Goal: Information Seeking & Learning: Learn about a topic

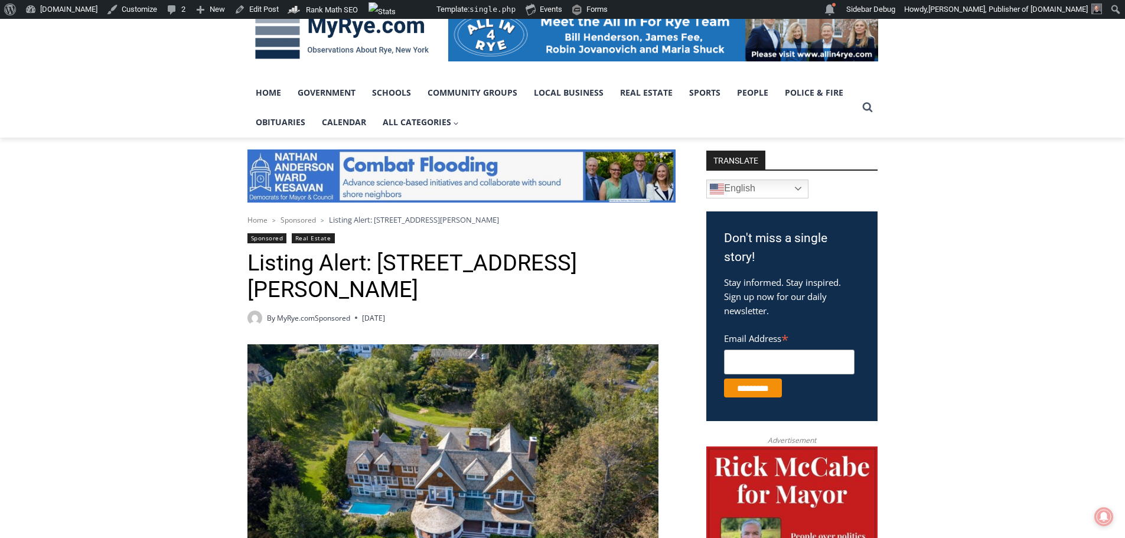
scroll to position [354, 0]
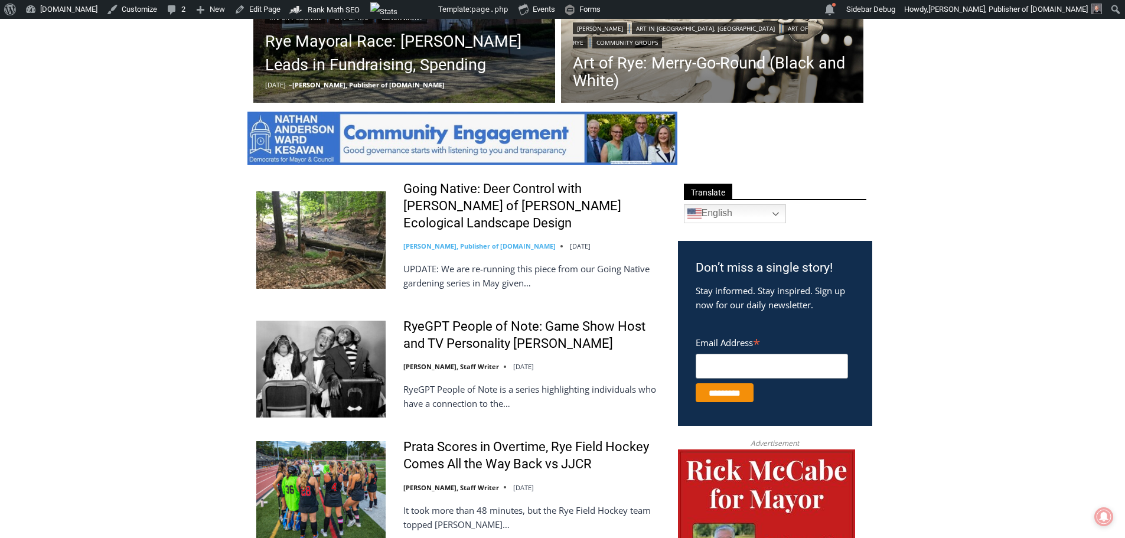
scroll to position [295, 0]
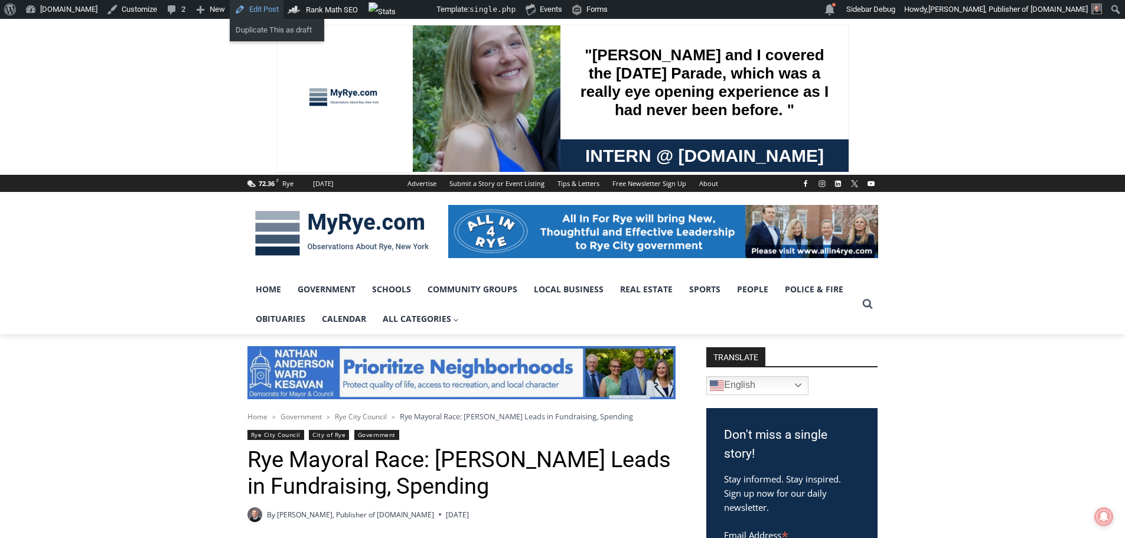
click at [243, 6] on link "Edit Post" at bounding box center [257, 9] width 54 height 19
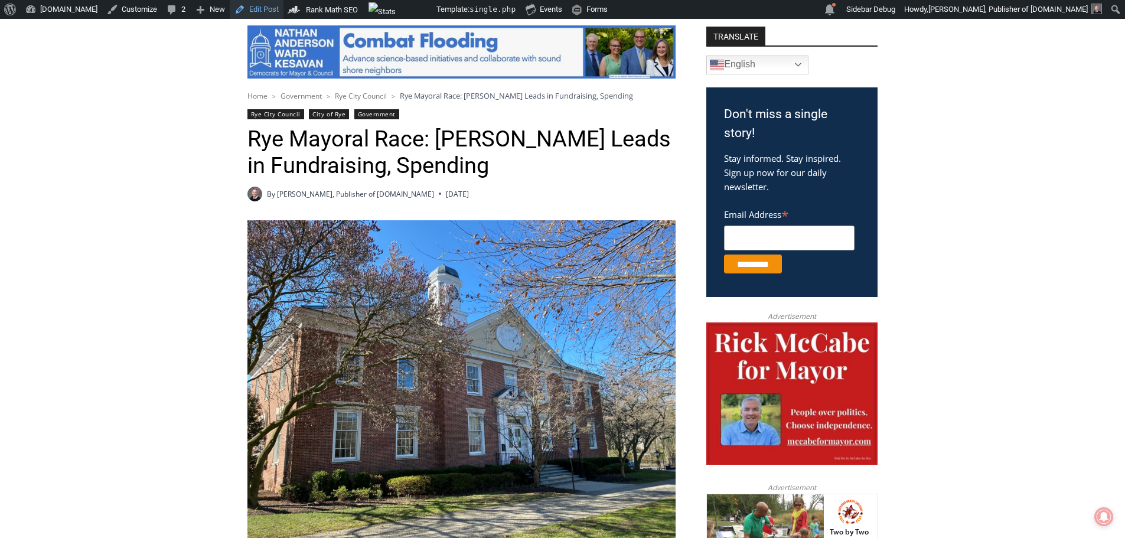
scroll to position [532, 0]
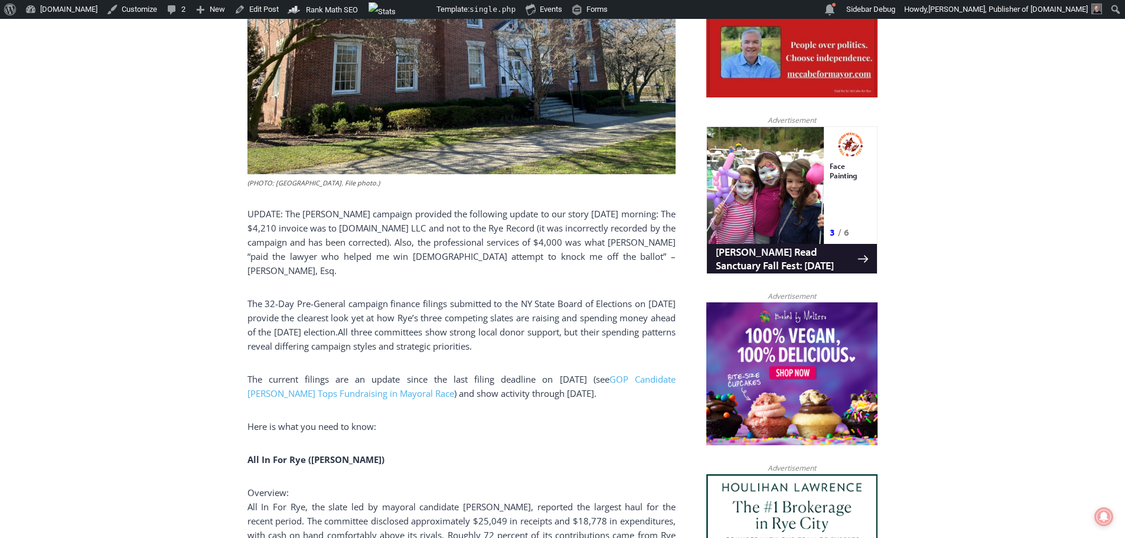
scroll to position [709, 0]
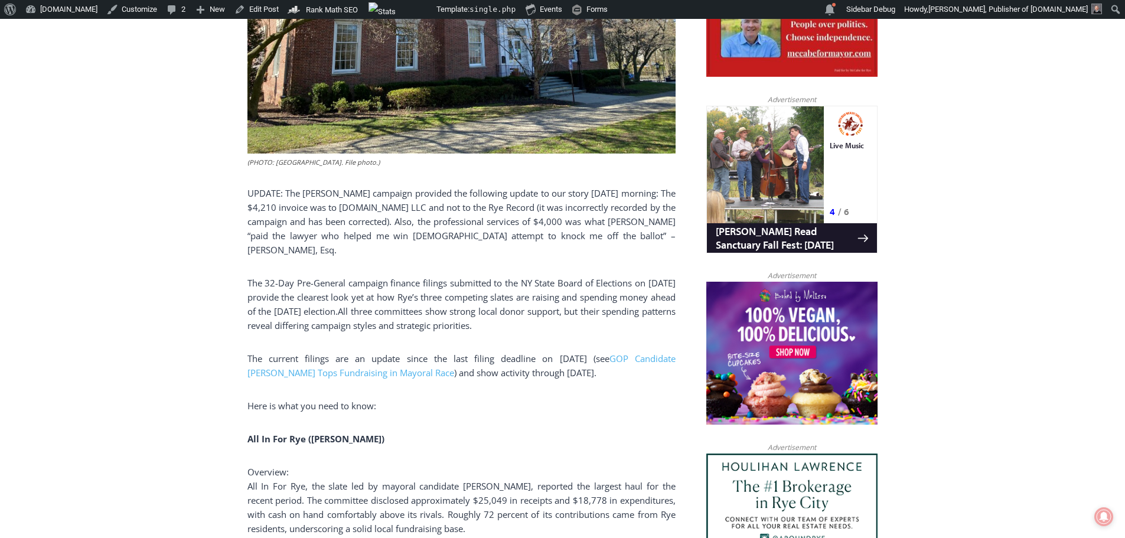
click at [586, 237] on p "UPDATE: The McCabe campaign provided the following update to our story Tuesday …" at bounding box center [461, 221] width 428 height 71
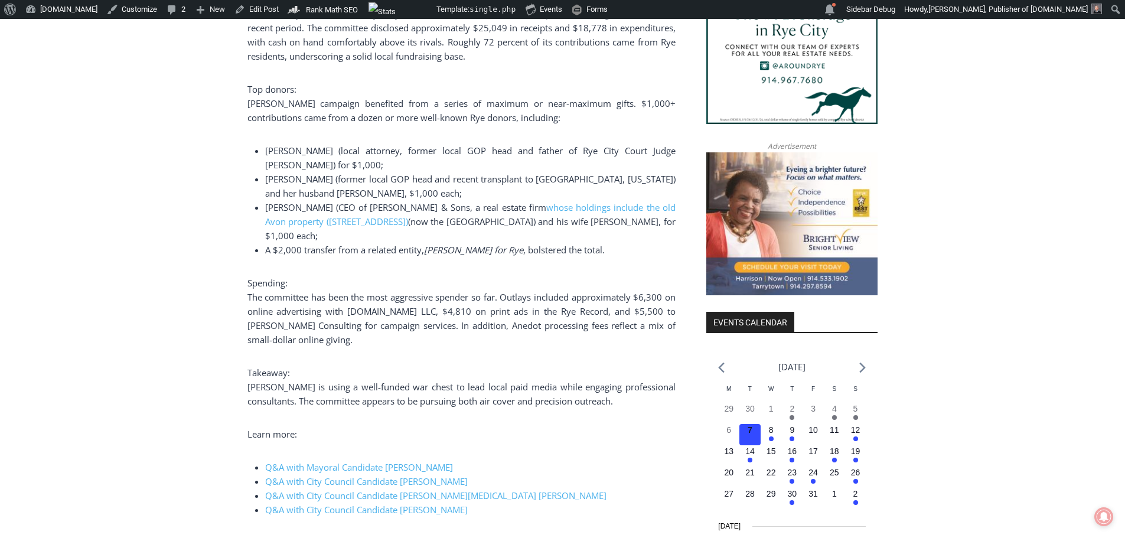
scroll to position [1240, 0]
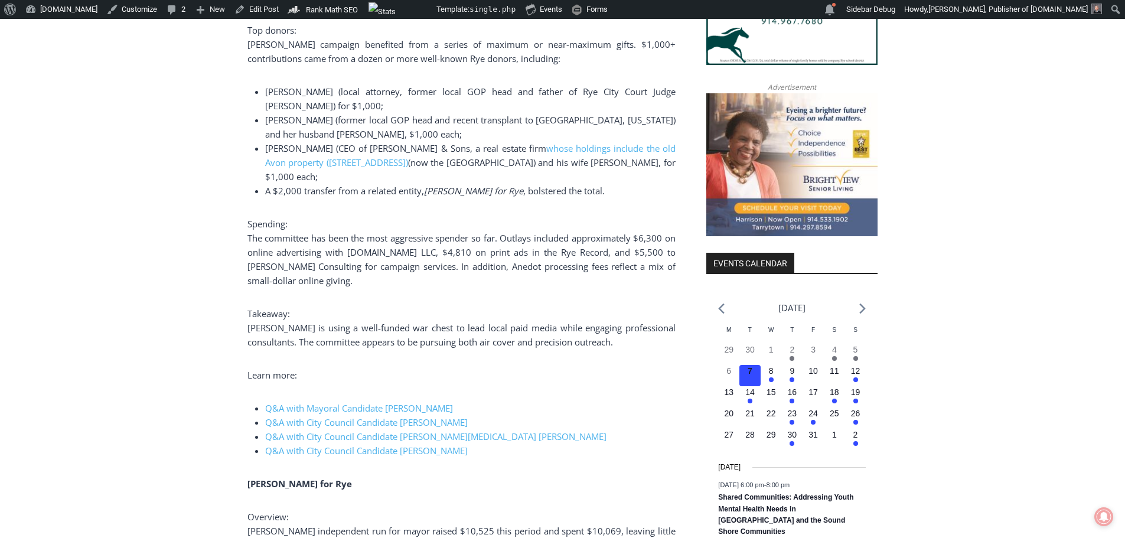
drag, startPoint x: 245, startPoint y: 361, endPoint x: 523, endPoint y: 442, distance: 289.7
copy div "Learn more: Q&A with Mayoral Candidate Bill Henderson Q&A with City Council Can…"
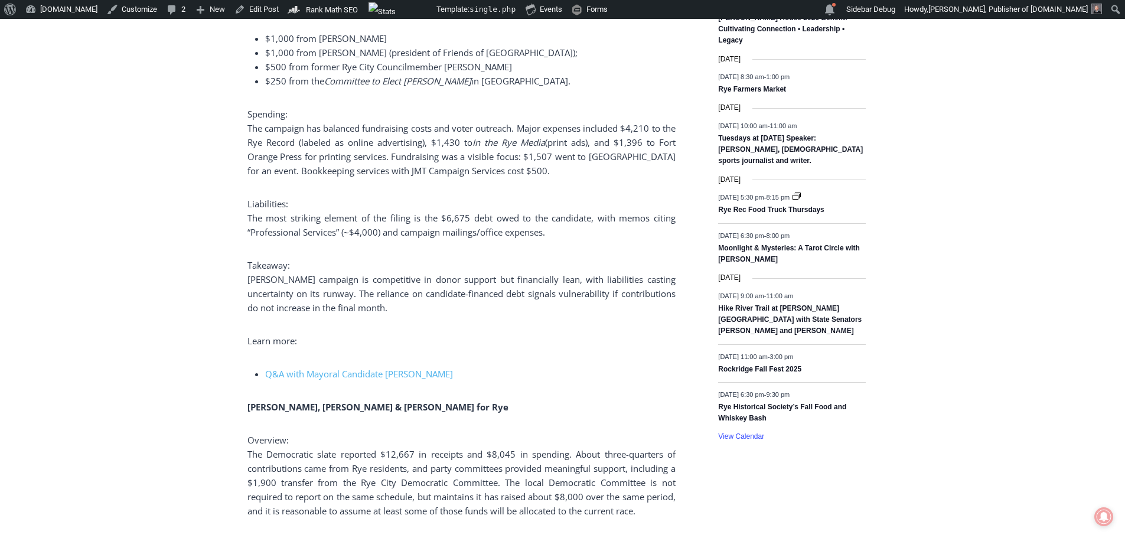
scroll to position [1890, 0]
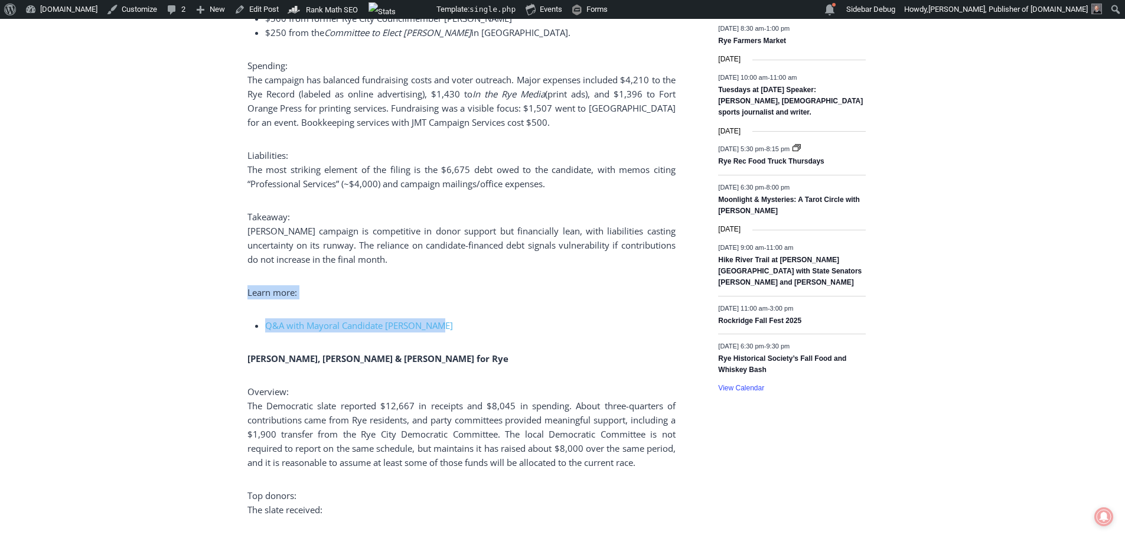
drag, startPoint x: 247, startPoint y: 277, endPoint x: 468, endPoint y: 315, distance: 224.8
click at [468, 315] on div "(PHOTO: Rye City Hall. File photo.) UPDATE: The McCabe campaign provided the fo…" at bounding box center [461, 60] width 428 height 2818
copy div "Learn more: Q&A with Mayoral Candidate Rick McCabe"
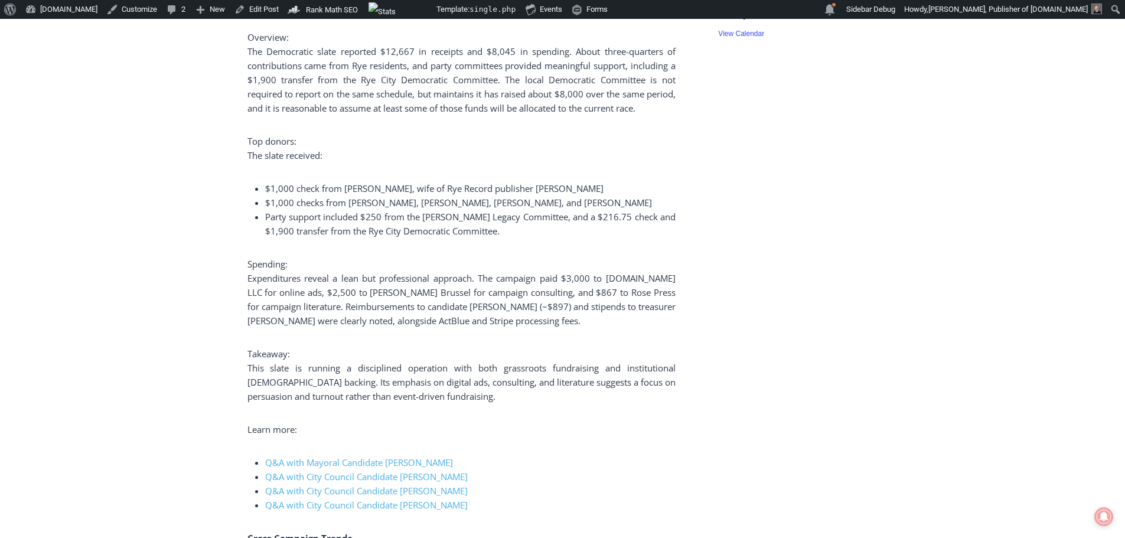
scroll to position [2362, 0]
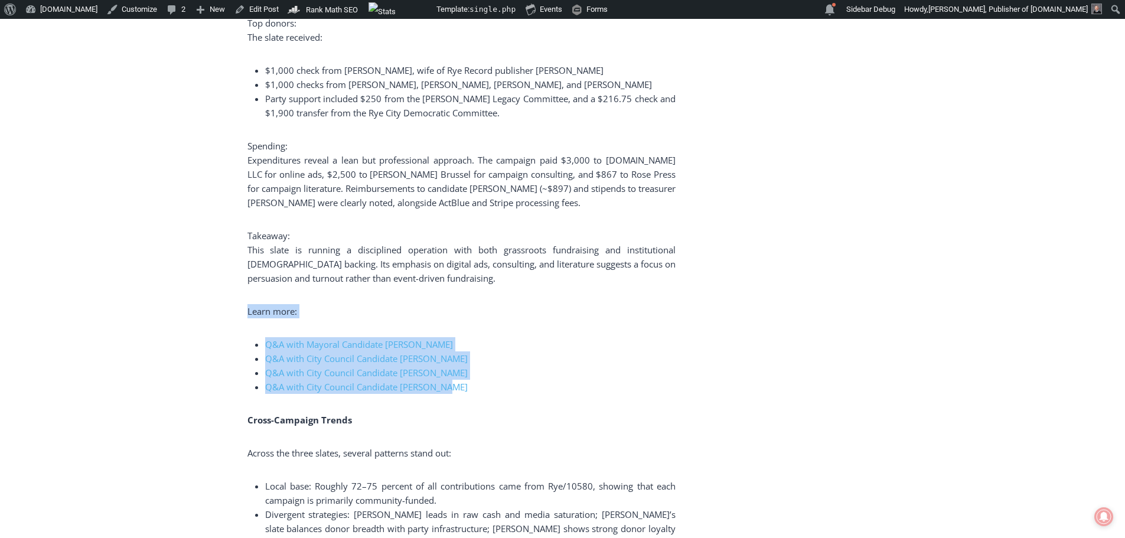
drag, startPoint x: 249, startPoint y: 296, endPoint x: 526, endPoint y: 377, distance: 288.6
copy div "Learn more: Q&A with Mayoral Candidate Josh Nathan Q&A with City Council Candid…"
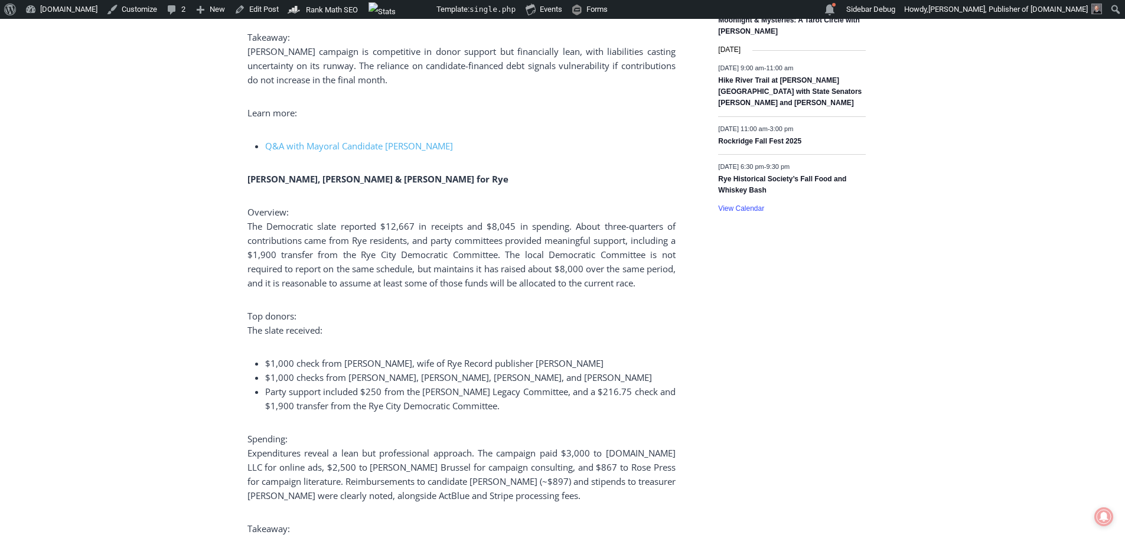
scroll to position [2067, 0]
drag, startPoint x: 450, startPoint y: 167, endPoint x: 253, endPoint y: 168, distance: 197.3
click at [248, 174] on p "Nathan, Anderson, Kesavan & Ward for Rye" at bounding box center [461, 181] width 428 height 14
copy b "Nathan, Anderson, Kesavan & Ward for Rye"
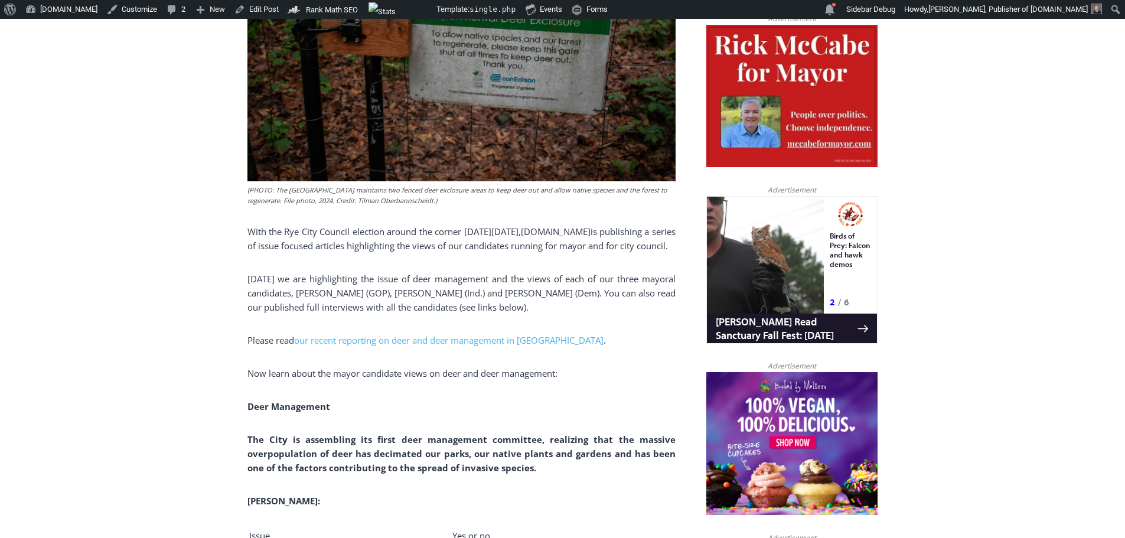
scroll to position [709, 0]
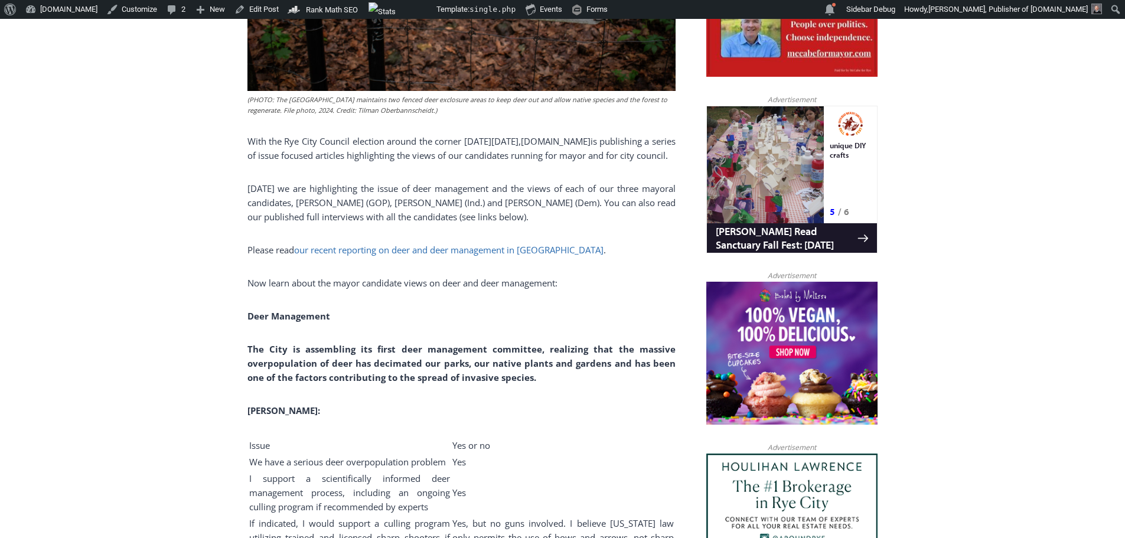
click at [410, 256] on span "our recent reporting on deer and deer management in Rye" at bounding box center [448, 250] width 309 height 12
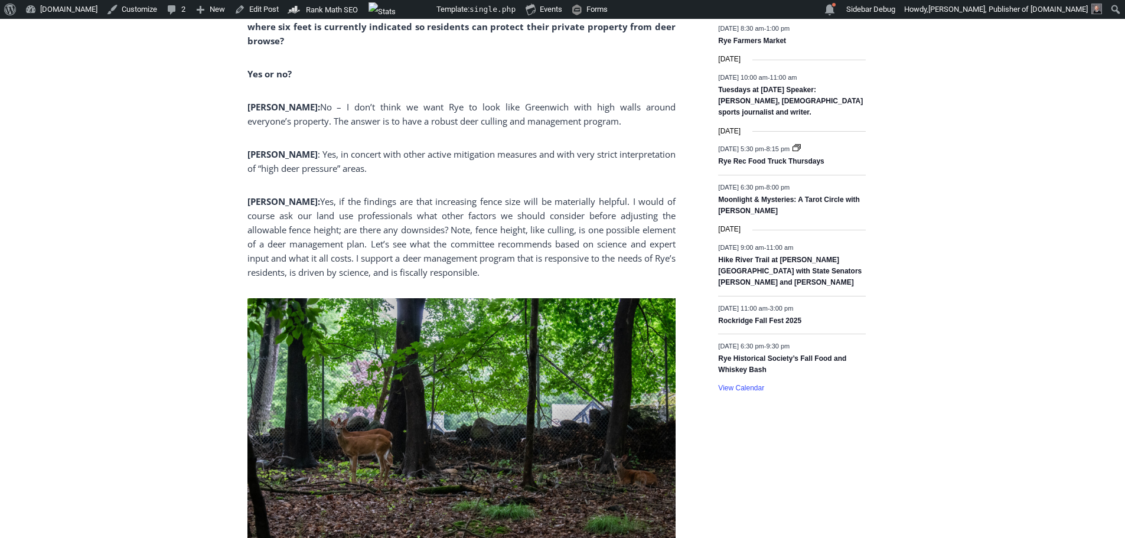
scroll to position [1595, 0]
